Goal: Task Accomplishment & Management: Manage account settings

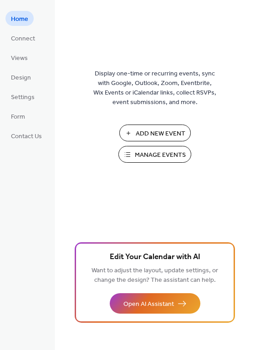
click at [173, 151] on span "Manage Events" at bounding box center [160, 156] width 51 height 10
click at [24, 41] on span "Connect" at bounding box center [23, 39] width 24 height 10
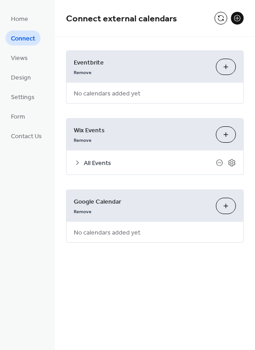
click at [79, 162] on icon at bounding box center [77, 162] width 7 height 7
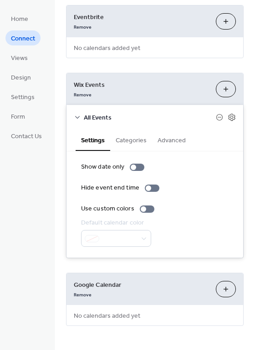
scroll to position [47, 0]
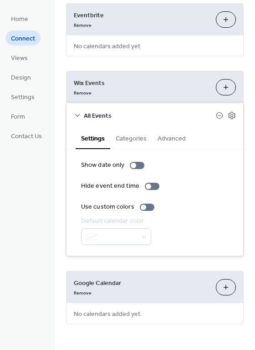
click at [125, 133] on button "Categories" at bounding box center [131, 137] width 42 height 21
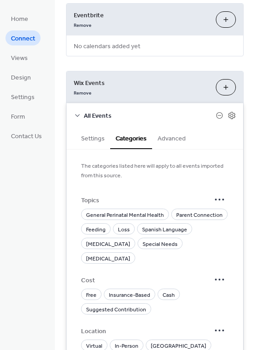
scroll to position [93, 0]
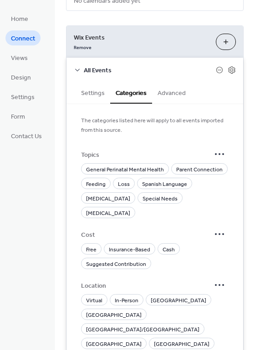
click at [95, 94] on button "Settings" at bounding box center [93, 92] width 35 height 21
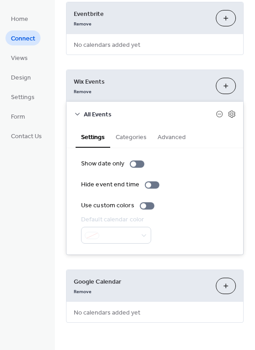
scroll to position [47, 0]
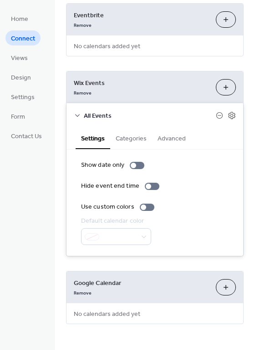
click at [137, 145] on button "Categories" at bounding box center [131, 137] width 42 height 21
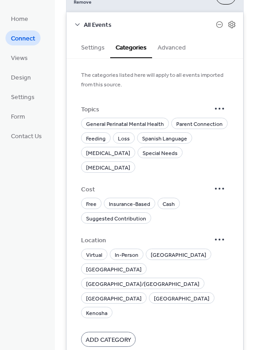
scroll to position [184, 0]
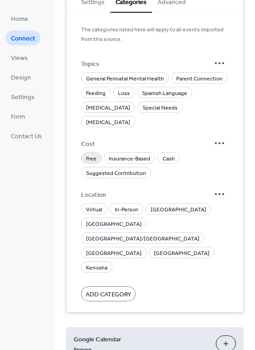
click at [91, 154] on span "Free" at bounding box center [91, 159] width 10 height 10
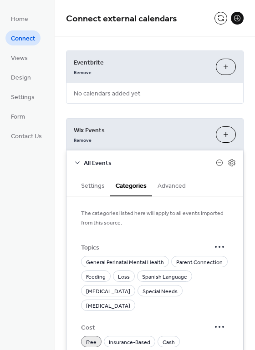
scroll to position [46, 0]
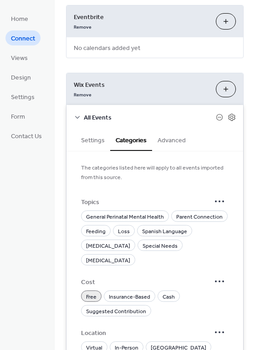
click at [173, 136] on button "Advanced" at bounding box center [171, 139] width 39 height 21
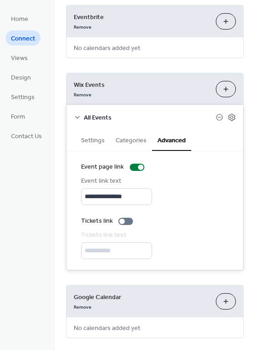
click at [128, 146] on button "Categories" at bounding box center [131, 139] width 42 height 21
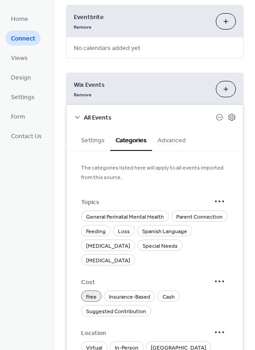
click at [231, 121] on div "All Events" at bounding box center [154, 117] width 177 height 24
click at [229, 115] on icon at bounding box center [232, 117] width 8 height 8
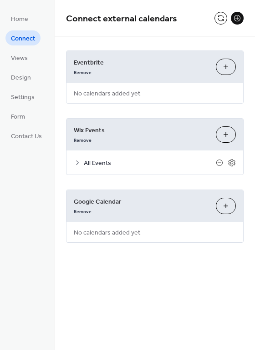
scroll to position [0, 0]
click at [229, 162] on icon at bounding box center [232, 163] width 8 height 8
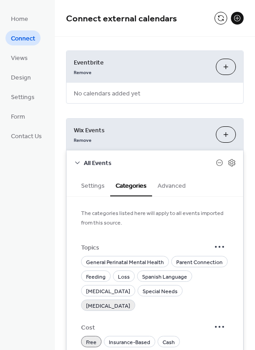
scroll to position [46, 0]
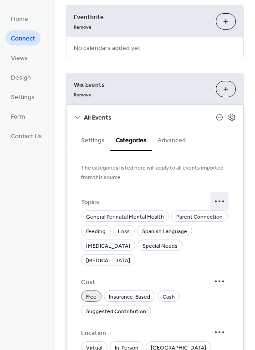
click at [213, 200] on icon at bounding box center [219, 201] width 15 height 15
click at [180, 190] on div at bounding box center [154, 187] width 147 height 11
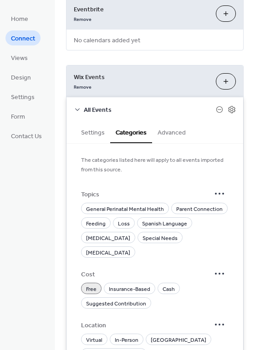
scroll to position [13, 0]
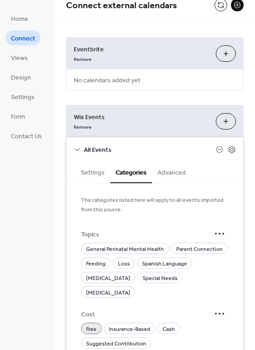
click at [93, 325] on span "Free" at bounding box center [91, 330] width 10 height 10
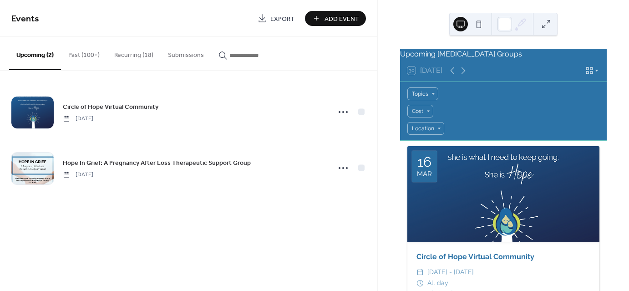
click at [175, 54] on button "Submissions" at bounding box center [186, 53] width 51 height 32
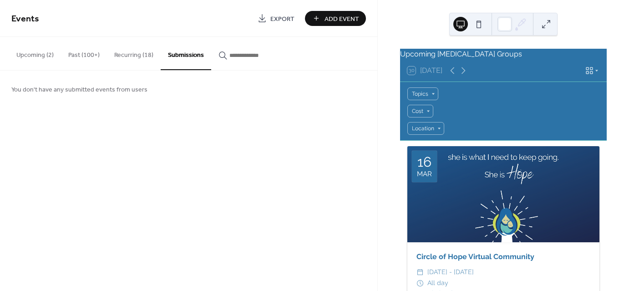
drag, startPoint x: 42, startPoint y: 55, endPoint x: 125, endPoint y: 52, distance: 83.3
click at [42, 55] on button "Upcoming (2)" at bounding box center [35, 53] width 52 height 32
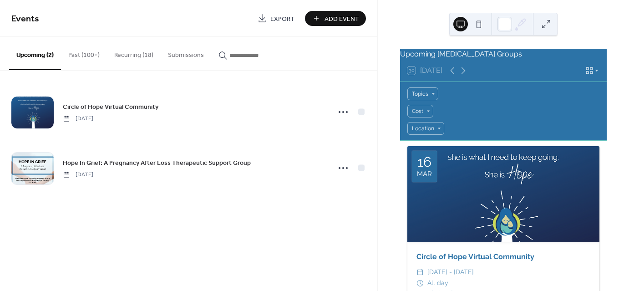
click at [126, 52] on button "Recurring (18)" at bounding box center [134, 53] width 54 height 32
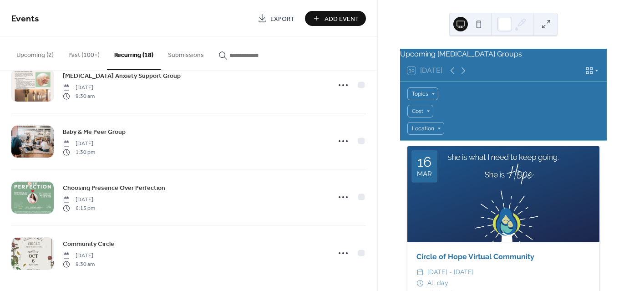
scroll to position [812, 0]
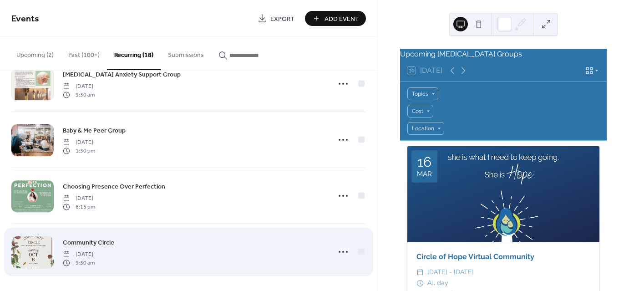
click at [96, 239] on span "Community Circle" at bounding box center [88, 243] width 51 height 10
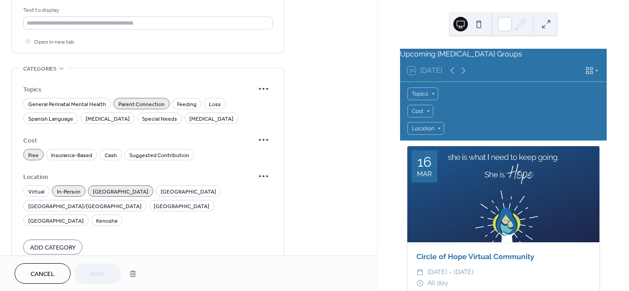
scroll to position [827, 0]
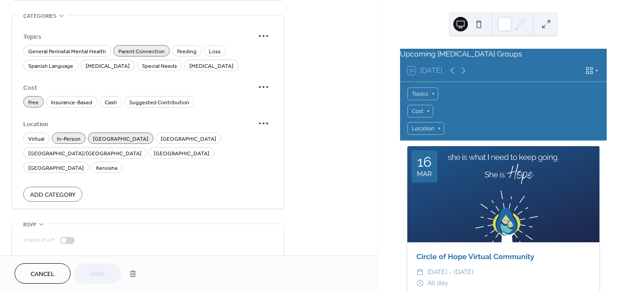
click at [38, 264] on button "Cancel" at bounding box center [43, 273] width 56 height 20
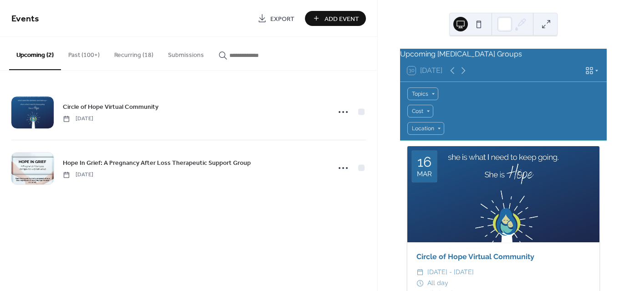
click at [86, 58] on button "Past (100+)" at bounding box center [84, 53] width 46 height 32
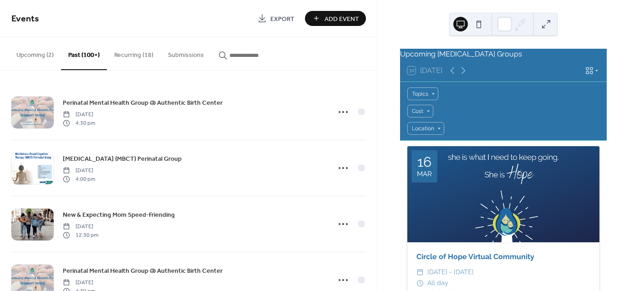
click at [138, 56] on button "Recurring (18)" at bounding box center [134, 53] width 54 height 32
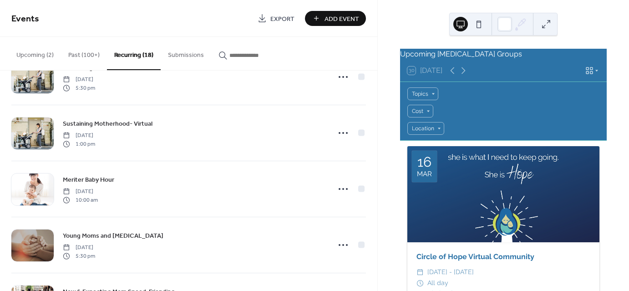
scroll to position [220, 0]
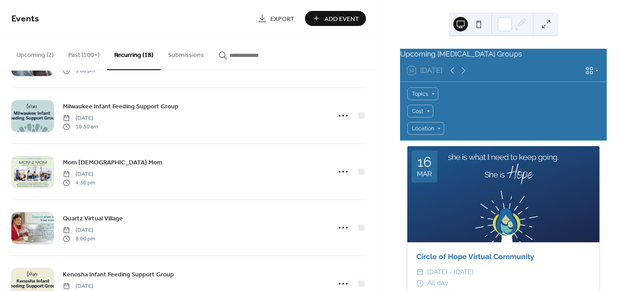
click at [73, 45] on button "Past (100+)" at bounding box center [84, 53] width 46 height 32
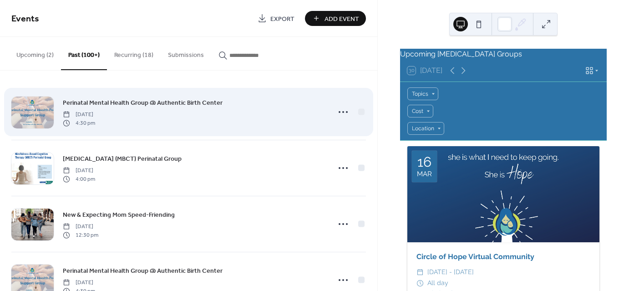
click at [239, 102] on div "Perinatal Mental Health Group @ Authentic Birth Center [DEMOGRAPHIC_DATA] 4:30 …" at bounding box center [194, 111] width 262 height 29
click at [193, 98] on span "Perinatal Mental Health Group @ Authentic Birth Center" at bounding box center [143, 103] width 160 height 10
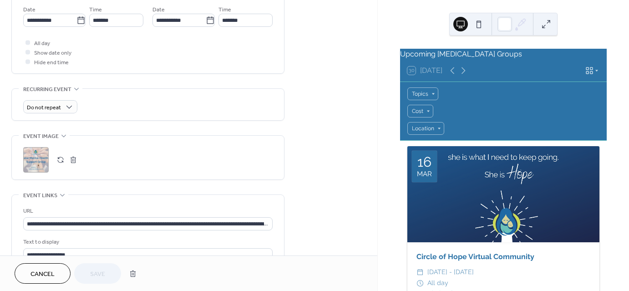
scroll to position [319, 0]
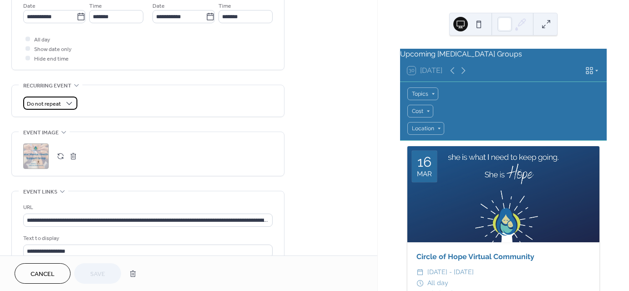
click at [61, 105] on div "Do not repeat" at bounding box center [50, 102] width 54 height 13
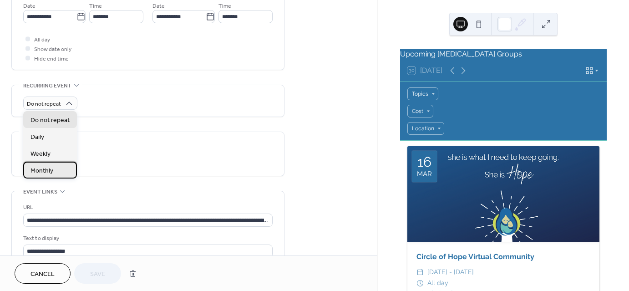
click at [56, 170] on div "Monthly" at bounding box center [50, 170] width 54 height 17
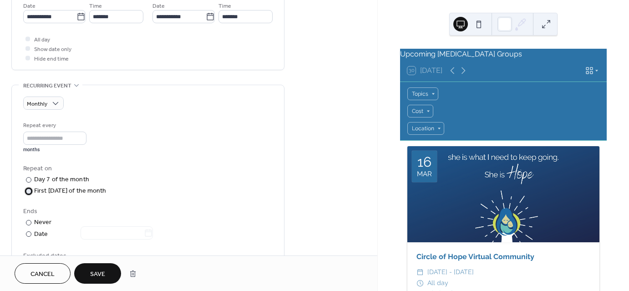
click at [30, 191] on div at bounding box center [28, 190] width 5 height 5
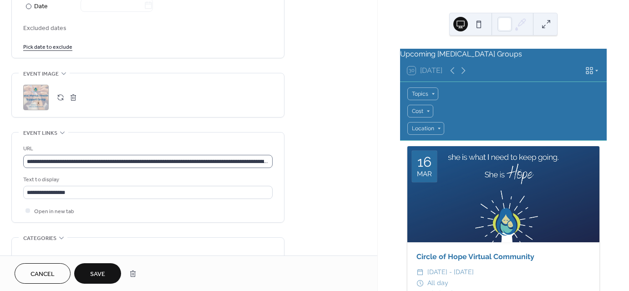
scroll to position [683, 0]
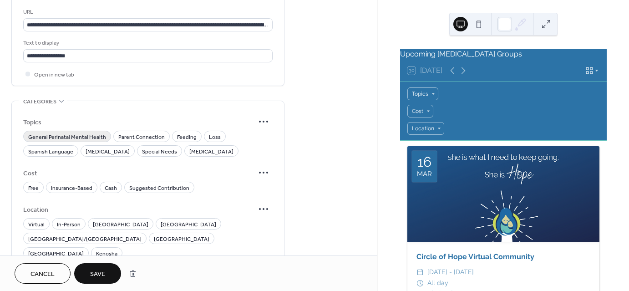
click at [83, 136] on span "General Perinatal Mental Health" at bounding box center [67, 137] width 78 height 10
click at [33, 187] on span "Free" at bounding box center [33, 188] width 10 height 10
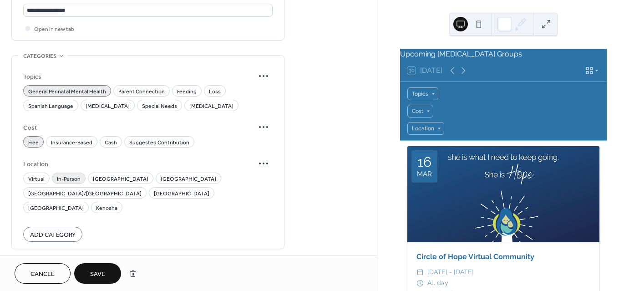
click at [65, 175] on span "In-Person" at bounding box center [69, 179] width 24 height 10
click at [102, 174] on span "[GEOGRAPHIC_DATA]" at bounding box center [121, 179] width 56 height 10
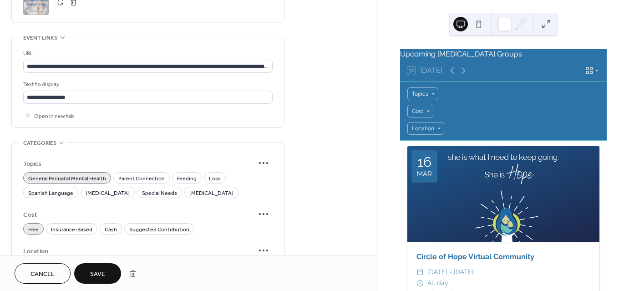
scroll to position [550, 0]
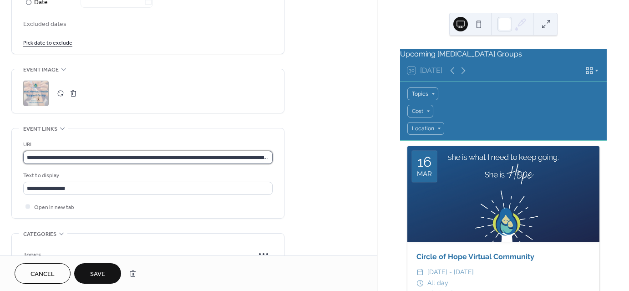
click at [210, 157] on input "**********" at bounding box center [147, 157] width 249 height 13
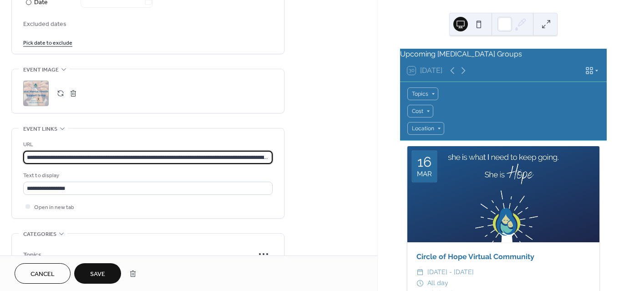
click at [201, 158] on input "**********" at bounding box center [147, 157] width 249 height 13
click at [221, 155] on input "**********" at bounding box center [147, 157] width 249 height 13
click at [87, 157] on input "**********" at bounding box center [147, 157] width 249 height 13
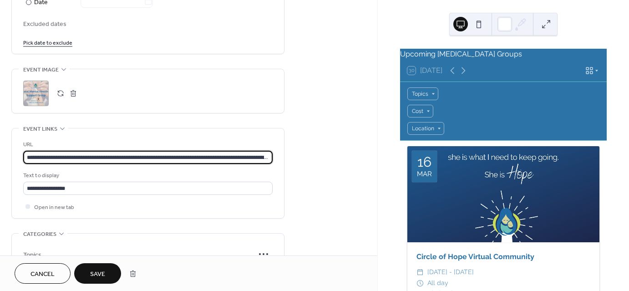
click at [87, 157] on input "**********" at bounding box center [147, 157] width 249 height 13
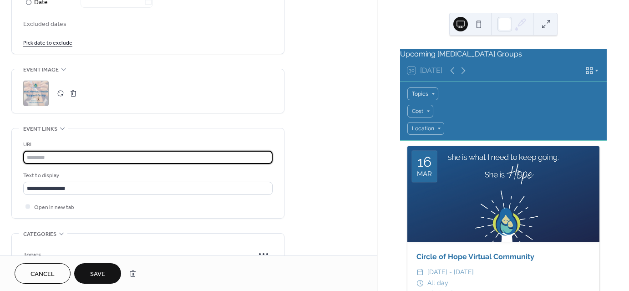
paste input "**********"
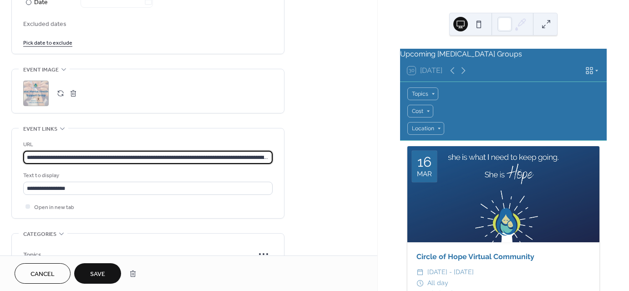
scroll to position [0, 86]
type input "**********"
click at [299, 177] on div "**********" at bounding box center [188, 0] width 377 height 1000
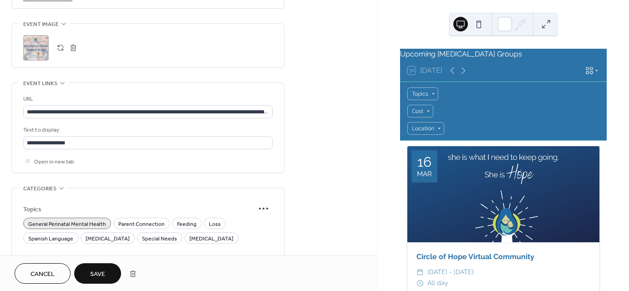
scroll to position [687, 0]
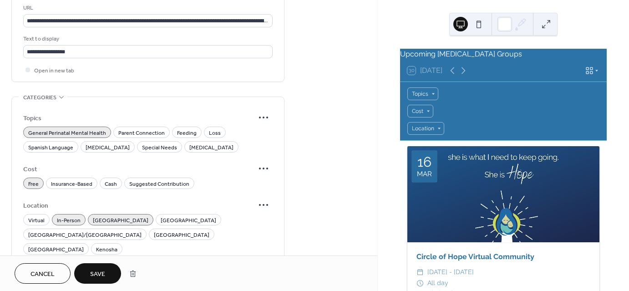
click at [96, 276] on span "Save" at bounding box center [97, 274] width 15 height 10
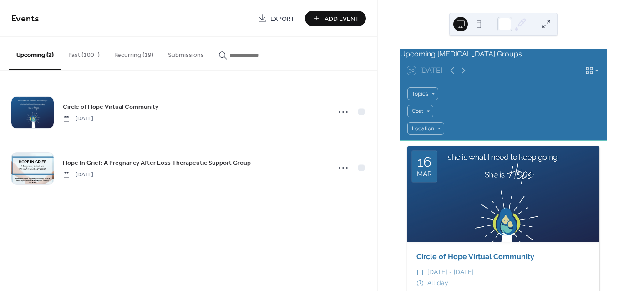
click at [131, 59] on button "Recurring (19)" at bounding box center [134, 53] width 54 height 32
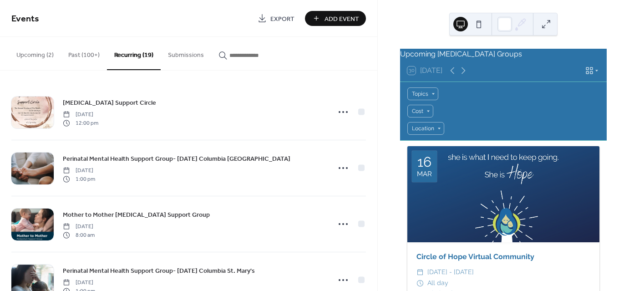
click at [221, 57] on icon "button" at bounding box center [222, 55] width 9 height 9
click at [229, 57] on input "button" at bounding box center [256, 56] width 55 height 10
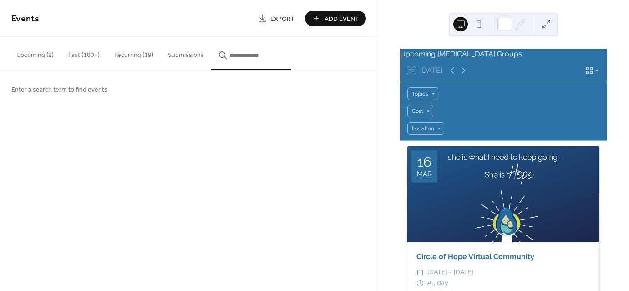
click at [69, 91] on span "Enter a search term to find events" at bounding box center [59, 90] width 96 height 10
click at [66, 86] on span "Enter a search term to find events" at bounding box center [59, 90] width 96 height 10
click at [233, 54] on input "button" at bounding box center [256, 56] width 55 height 10
click at [211, 37] on button "*********" at bounding box center [251, 53] width 80 height 33
click at [211, 37] on button "**********" at bounding box center [251, 53] width 80 height 33
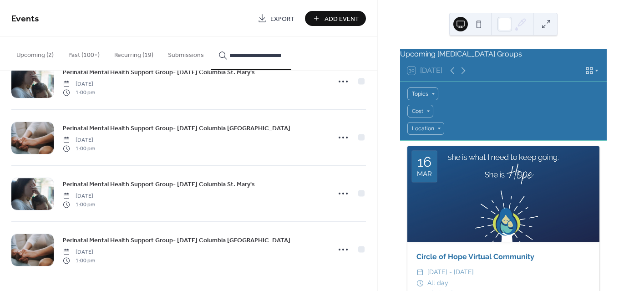
scroll to position [365, 0]
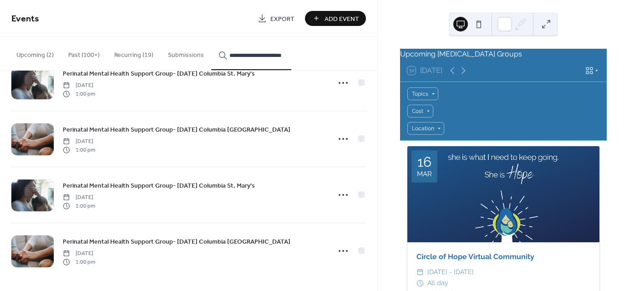
click at [264, 56] on input "**********" at bounding box center [256, 56] width 55 height 10
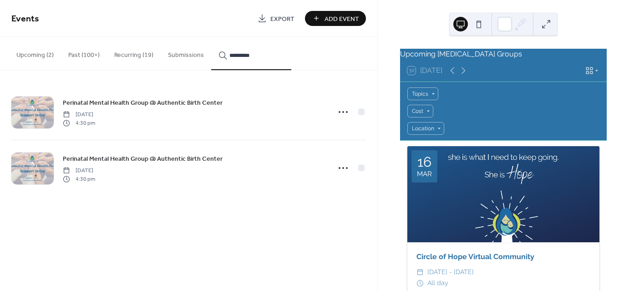
scroll to position [0, 0]
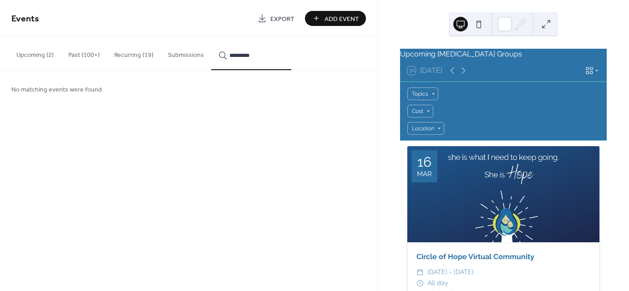
click at [237, 54] on input "*********" at bounding box center [256, 56] width 55 height 10
click at [38, 55] on button "Upcoming (2)" at bounding box center [35, 53] width 52 height 32
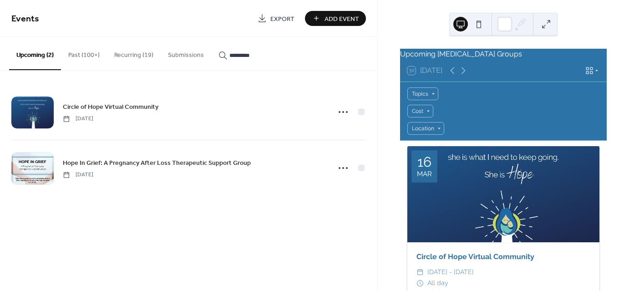
click at [78, 47] on button "Past (100+)" at bounding box center [84, 53] width 46 height 32
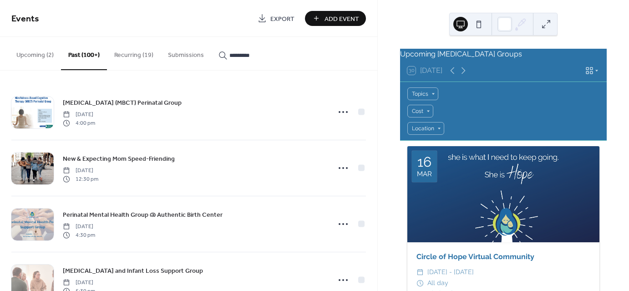
click at [137, 61] on button "Recurring (19)" at bounding box center [134, 53] width 54 height 32
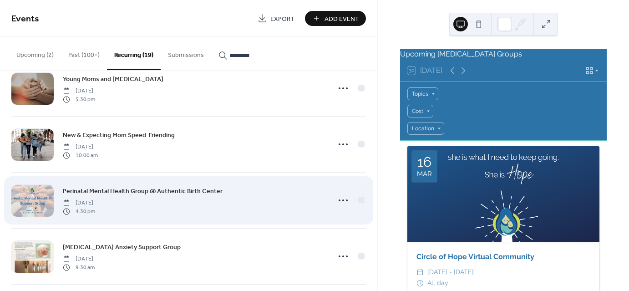
scroll to position [686, 0]
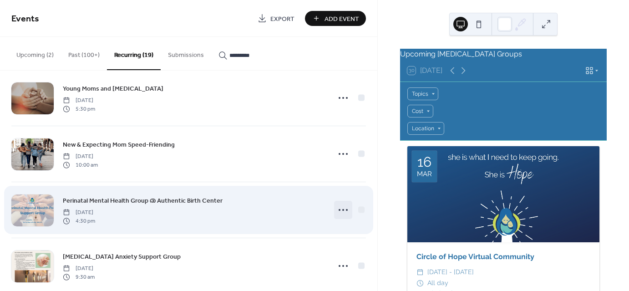
click at [346, 209] on circle at bounding box center [347, 210] width 2 height 2
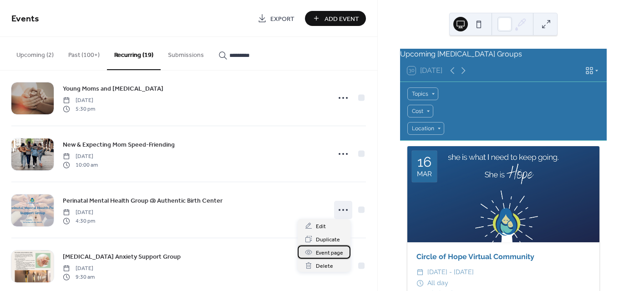
click at [320, 254] on span "Event page" at bounding box center [329, 253] width 27 height 10
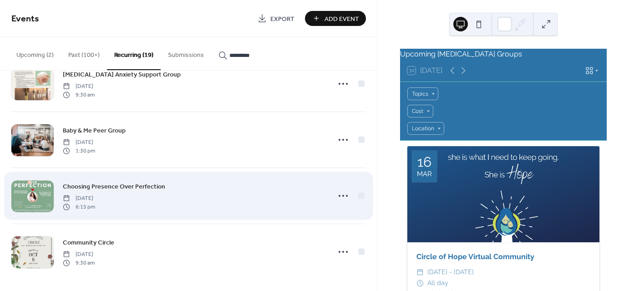
scroll to position [868, 0]
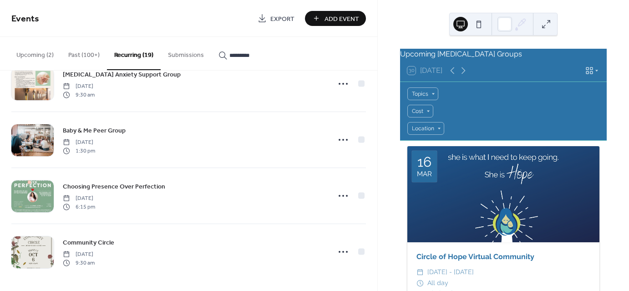
click at [231, 51] on input "*********" at bounding box center [256, 56] width 55 height 10
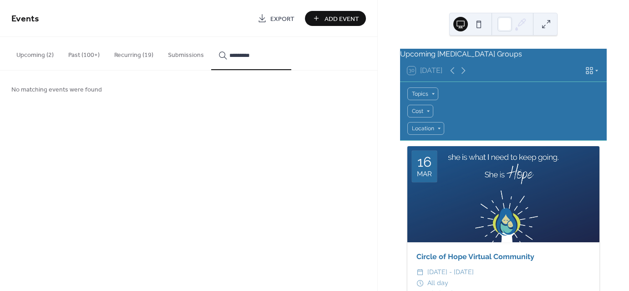
click at [231, 53] on input "*********" at bounding box center [256, 56] width 55 height 10
click at [231, 52] on input "*********" at bounding box center [256, 56] width 55 height 10
click at [239, 56] on input "*********" at bounding box center [256, 56] width 55 height 10
click at [239, 56] on input "***" at bounding box center [256, 56] width 55 height 10
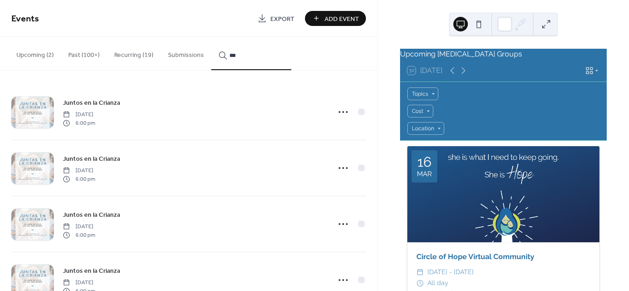
type input "***"
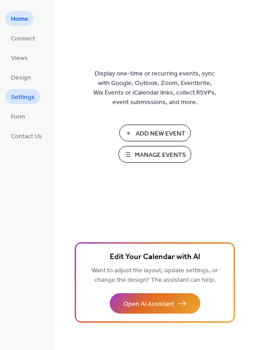
click at [20, 102] on span "Settings" at bounding box center [23, 98] width 24 height 10
click at [22, 54] on span "Views" at bounding box center [19, 59] width 17 height 10
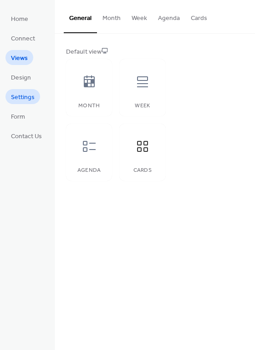
click at [25, 96] on span "Settings" at bounding box center [23, 98] width 24 height 10
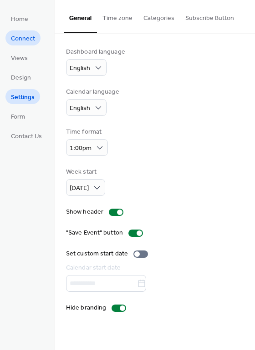
click at [21, 30] on ul "Home Connect Views Design Settings Form Contact Us" at bounding box center [26, 77] width 42 height 132
click at [21, 37] on span "Connect" at bounding box center [23, 39] width 24 height 10
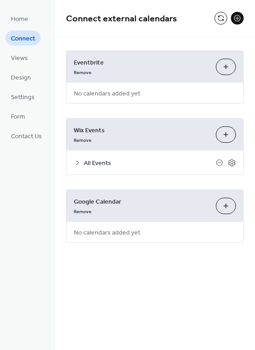
click at [229, 130] on button "Customize" at bounding box center [226, 135] width 20 height 16
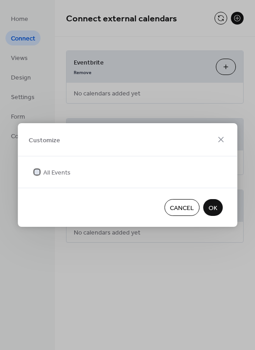
click at [34, 170] on div at bounding box center [36, 172] width 9 height 9
click at [38, 172] on div at bounding box center [36, 171] width 5 height 5
click at [216, 208] on span "OK" at bounding box center [212, 209] width 9 height 10
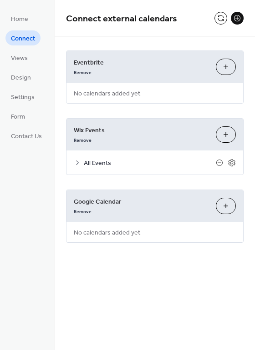
click at [80, 161] on icon at bounding box center [77, 162] width 7 height 7
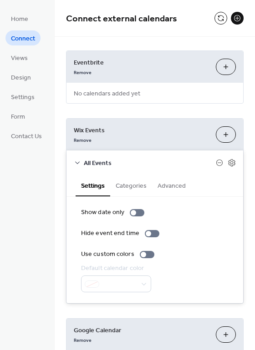
click at [131, 185] on button "Categories" at bounding box center [131, 185] width 42 height 21
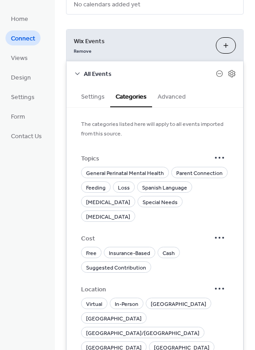
scroll to position [91, 0]
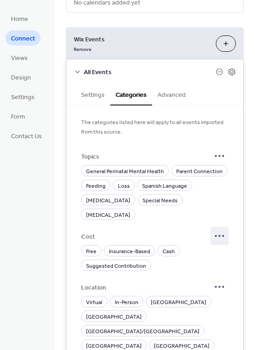
click at [213, 229] on icon at bounding box center [219, 236] width 15 height 15
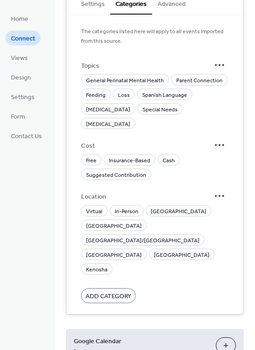
scroll to position [0, 0]
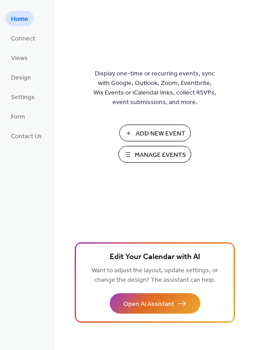
click at [146, 159] on span "Manage Events" at bounding box center [160, 156] width 51 height 10
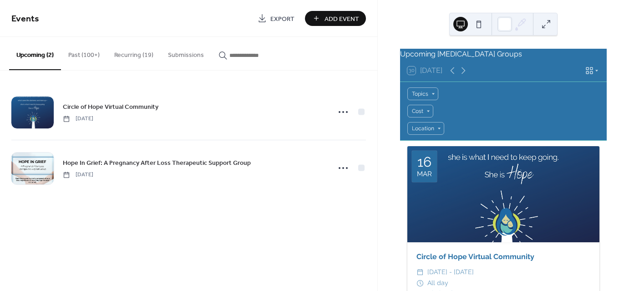
click at [129, 54] on button "Recurring (19)" at bounding box center [134, 53] width 54 height 32
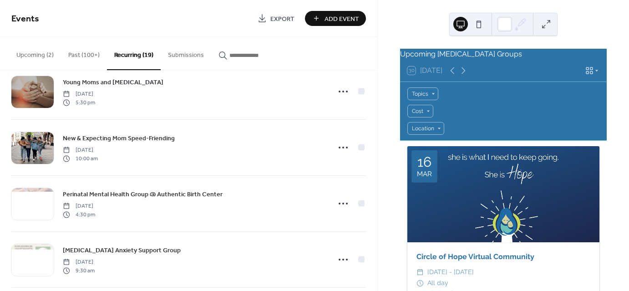
scroll to position [686, 0]
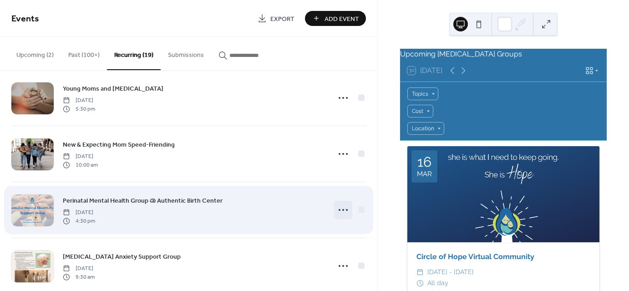
click at [342, 211] on icon at bounding box center [343, 210] width 15 height 15
click at [358, 208] on div at bounding box center [361, 209] width 6 height 6
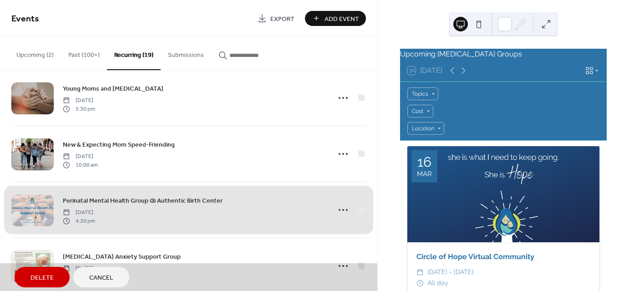
click at [357, 208] on div "Perinatal Mental Health Group @ Authentic Birth Center [DEMOGRAPHIC_DATA] 4:30 …" at bounding box center [188, 210] width 355 height 56
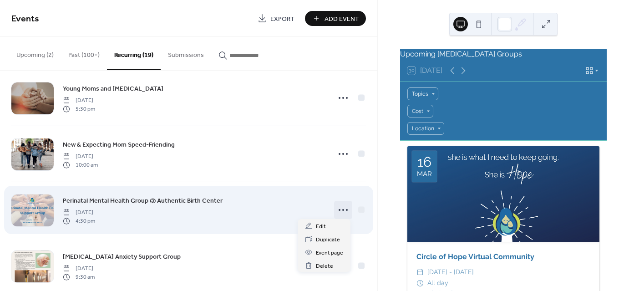
click at [339, 209] on icon at bounding box center [343, 210] width 15 height 15
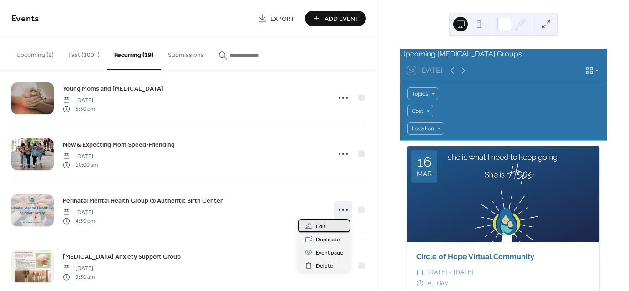
click at [318, 228] on span "Edit" at bounding box center [321, 227] width 10 height 10
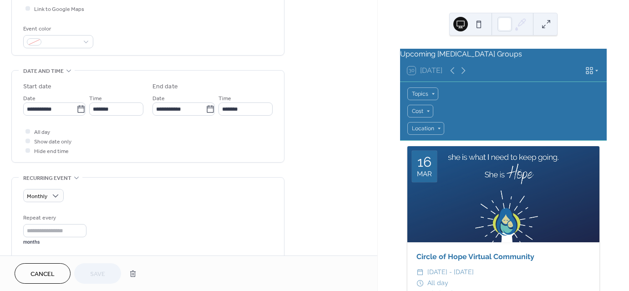
scroll to position [228, 0]
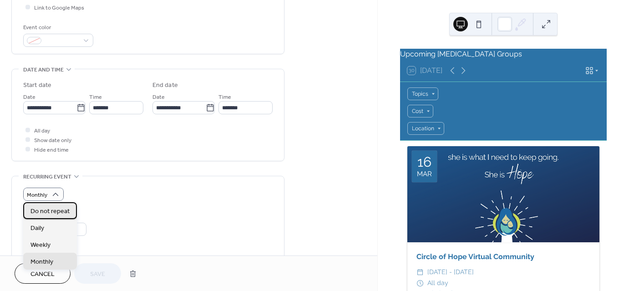
click at [56, 208] on span "Do not repeat" at bounding box center [49, 211] width 39 height 10
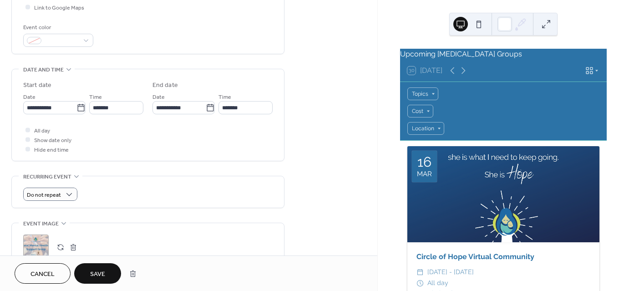
click at [97, 274] on span "Save" at bounding box center [97, 274] width 15 height 10
